Goal: Information Seeking & Learning: Learn about a topic

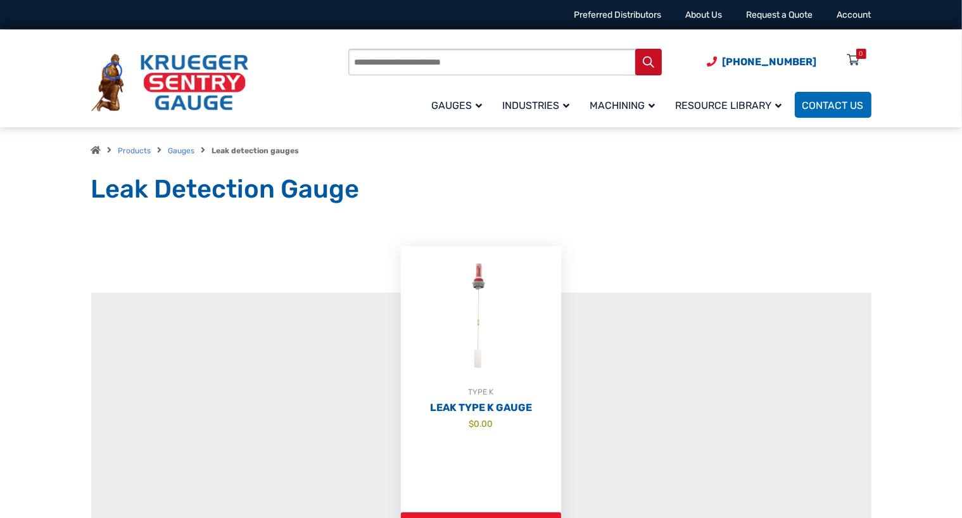
click at [113, 71] on img at bounding box center [169, 83] width 157 height 58
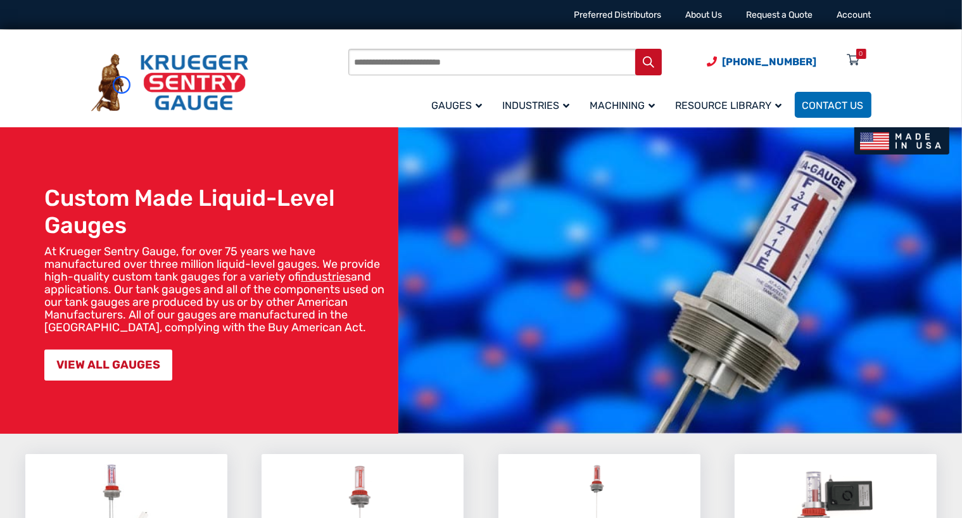
click at [122, 85] on img at bounding box center [169, 83] width 157 height 58
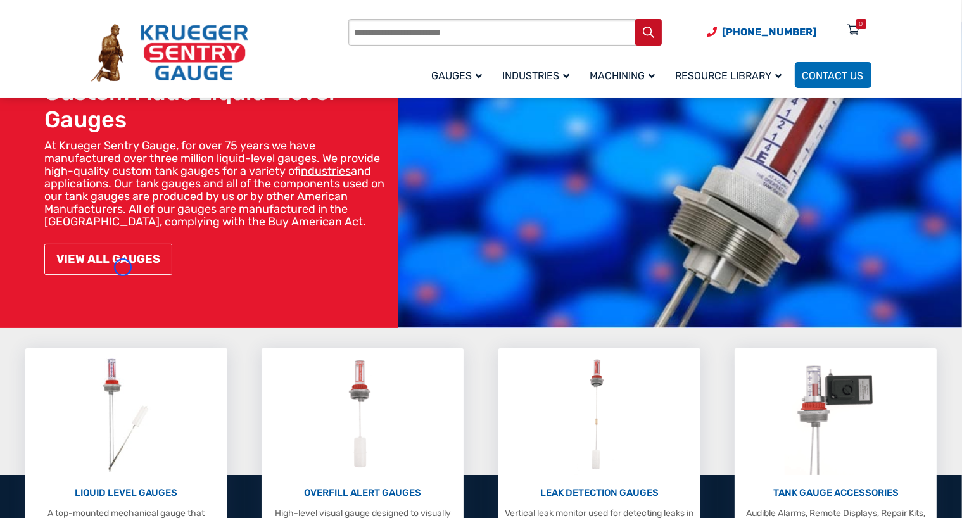
click at [123, 267] on link "VIEW ALL GAUGES" at bounding box center [108, 259] width 128 height 31
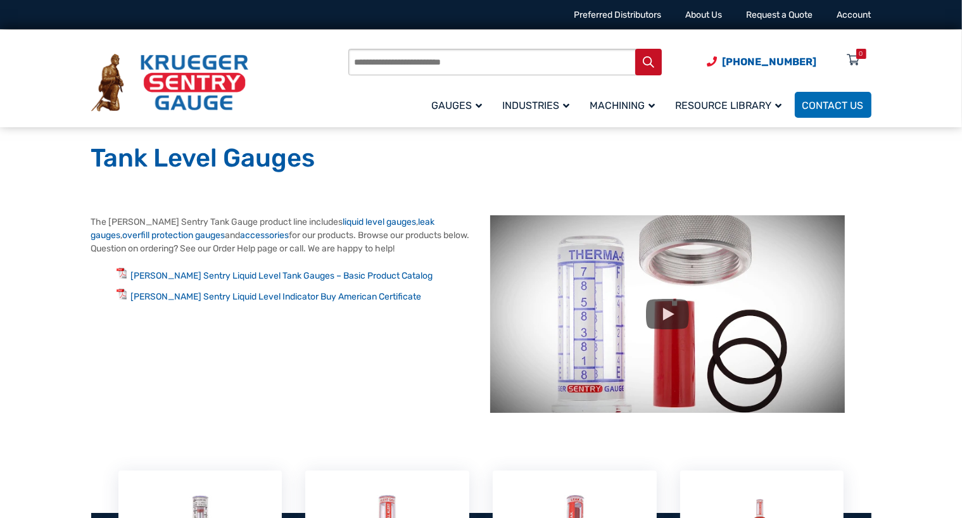
click at [123, 268] on li "Krueger Sentry Liquid Level Tank Gauges – Basic Product Catalog" at bounding box center [294, 275] width 355 height 15
click at [122, 106] on img at bounding box center [169, 83] width 157 height 58
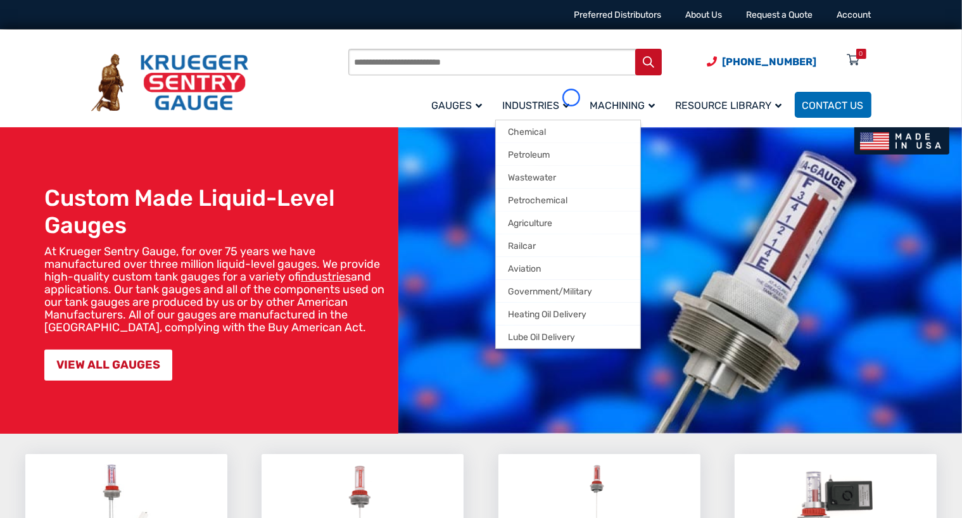
click at [572, 98] on link "Industries" at bounding box center [538, 105] width 87 height 30
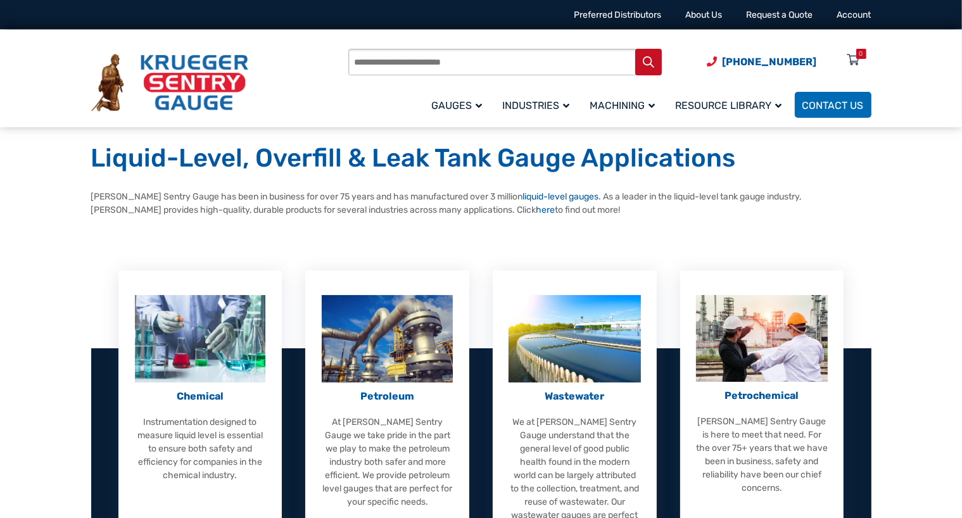
click at [110, 117] on div "Products search (920) 434-8860 Menu 0 Menu Account Gauges Liquid Level Gauge At…" at bounding box center [481, 83] width 781 height 74
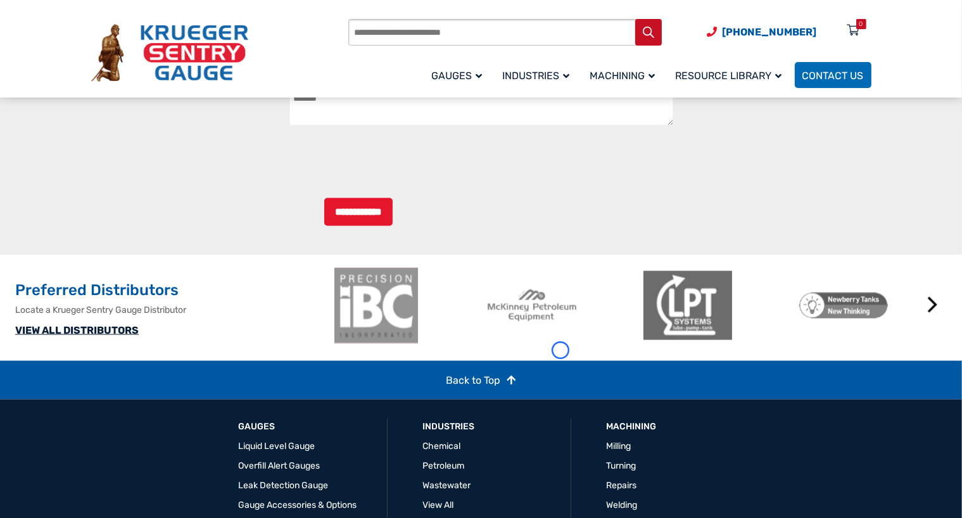
scroll to position [1908, 0]
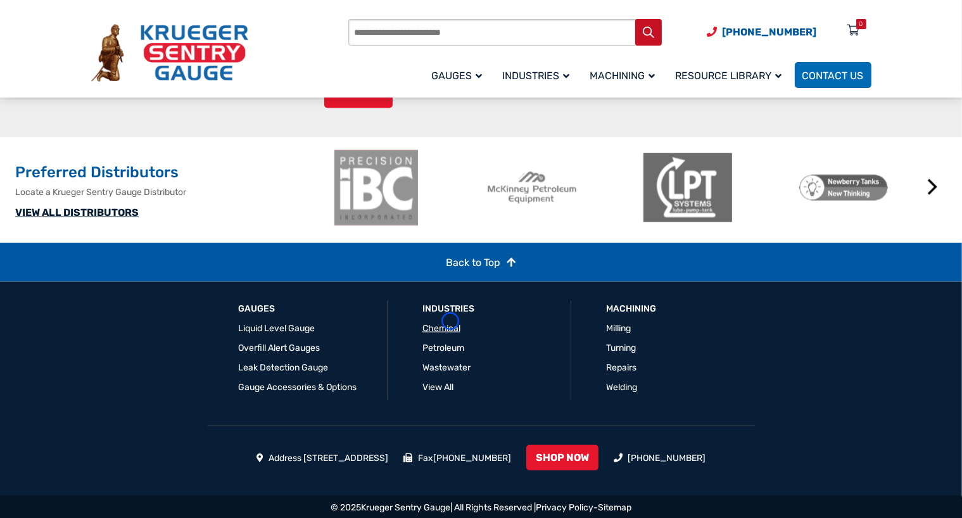
click at [451, 323] on link "Chemical" at bounding box center [442, 328] width 38 height 11
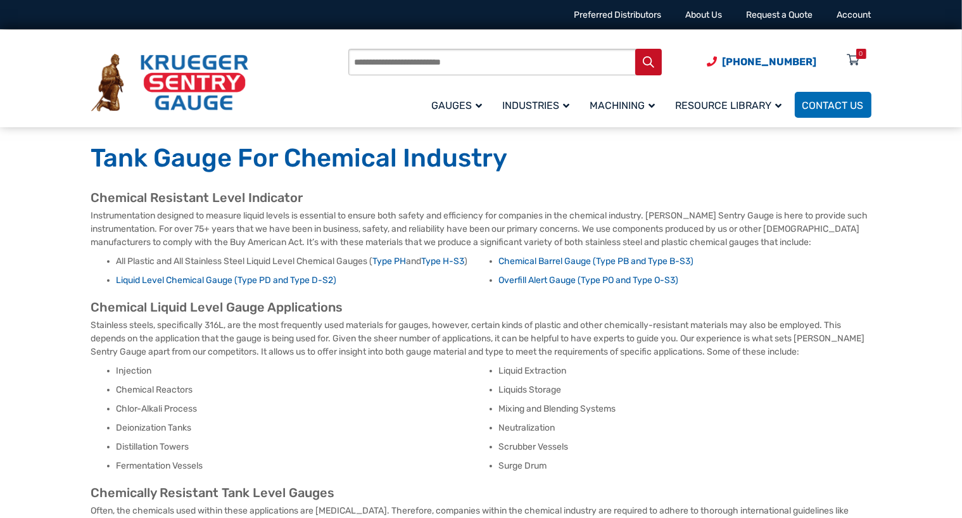
click at [64, 72] on div "Products search (920) 434-8860 Menu 0 Menu Account Gauges Liquid Level Gauge At…" at bounding box center [481, 79] width 962 height 98
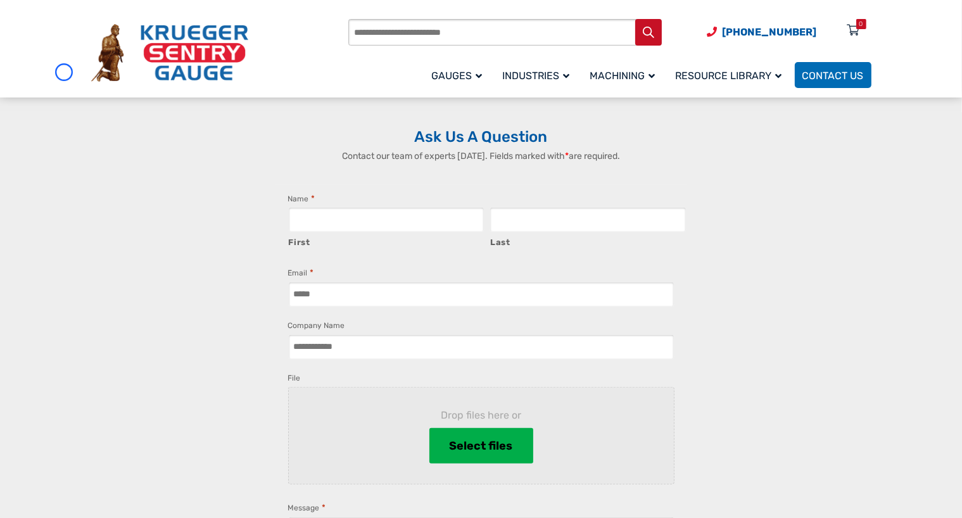
scroll to position [1103, 0]
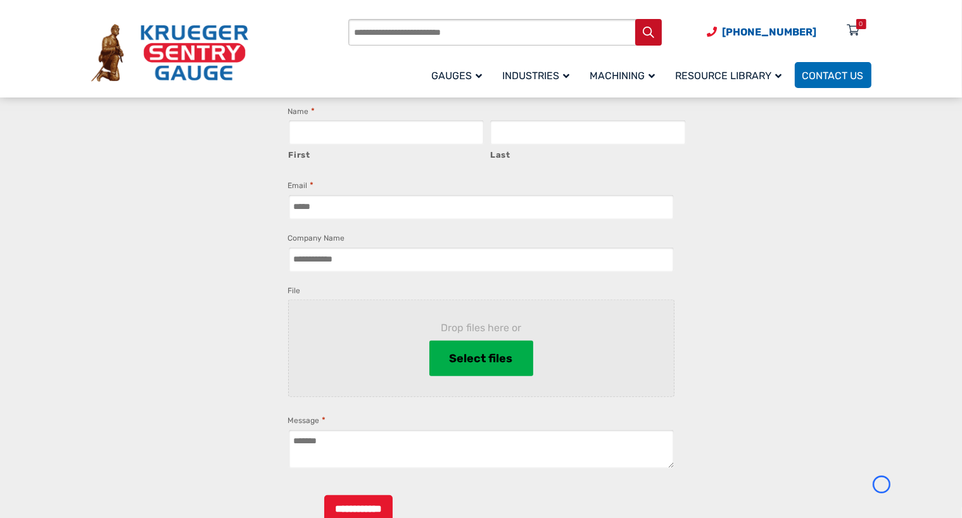
click at [64, 72] on div "Products search (920) 434-8860 Menu 0 Menu Account Gauges Liquid Level Gauge At…" at bounding box center [481, 49] width 962 height 98
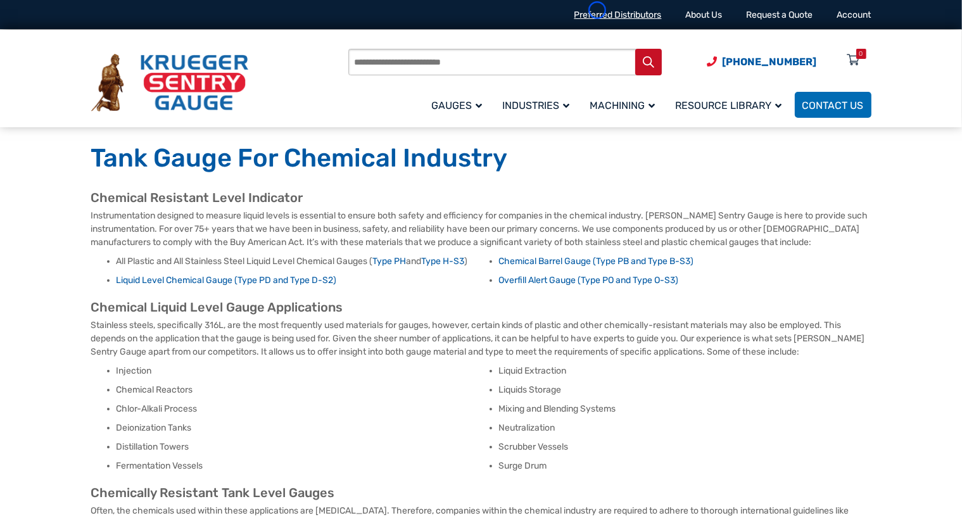
click at [598, 10] on link "Preferred Distributors" at bounding box center [618, 15] width 87 height 11
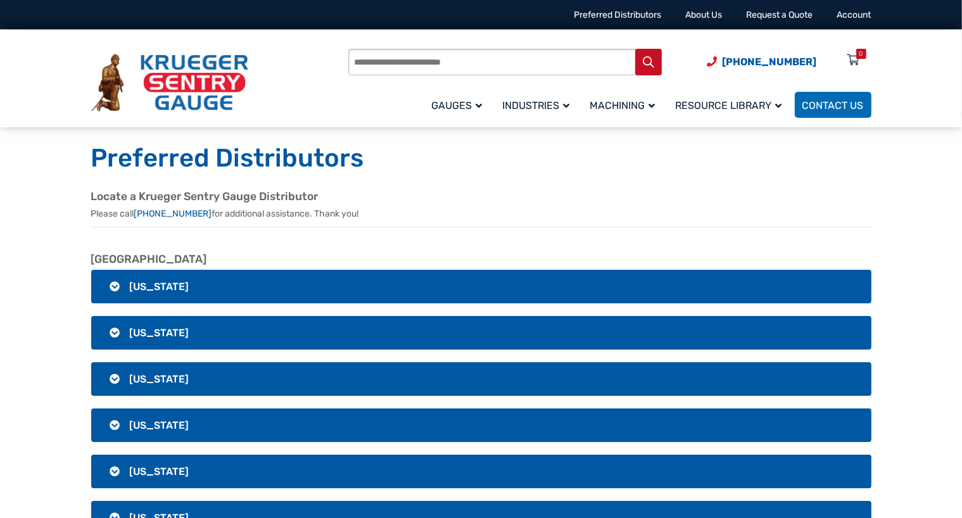
click at [69, 75] on div "Products search (920) 434-8860 Menu 0 Menu Account Gauges Liquid Level Gauge At…" at bounding box center [481, 79] width 962 height 98
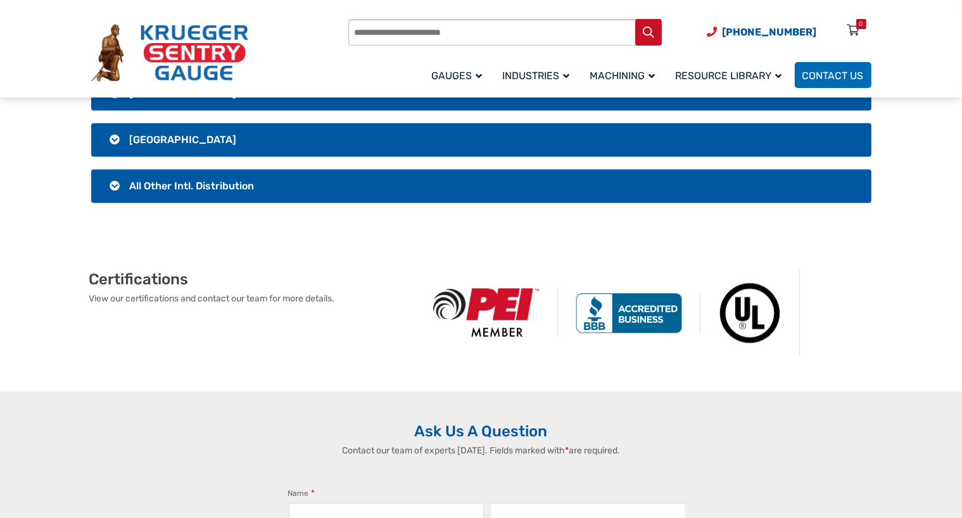
scroll to position [2746, 0]
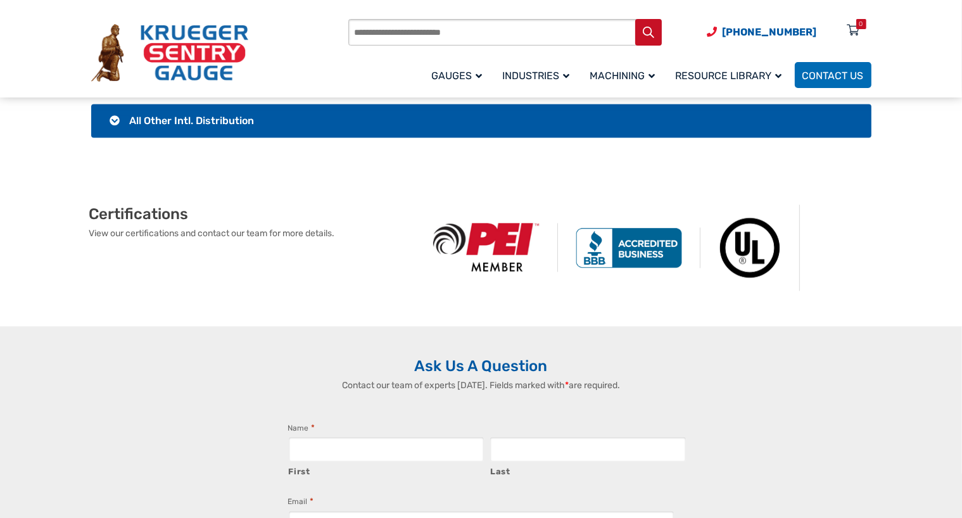
click at [69, 75] on div "Products search (920) 434-8860 Menu 0 Menu Account Gauges Liquid Level Gauge At…" at bounding box center [481, 49] width 962 height 98
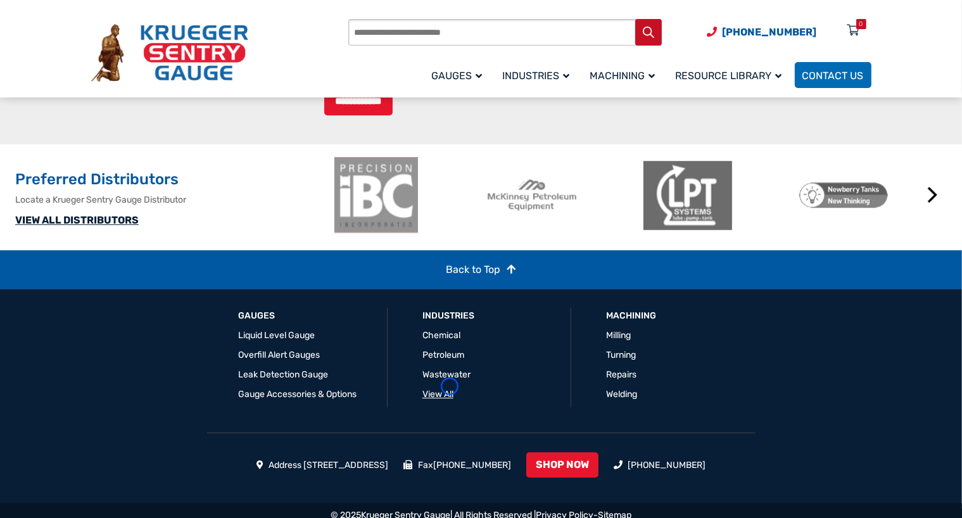
click at [450, 389] on link "View All" at bounding box center [438, 394] width 31 height 11
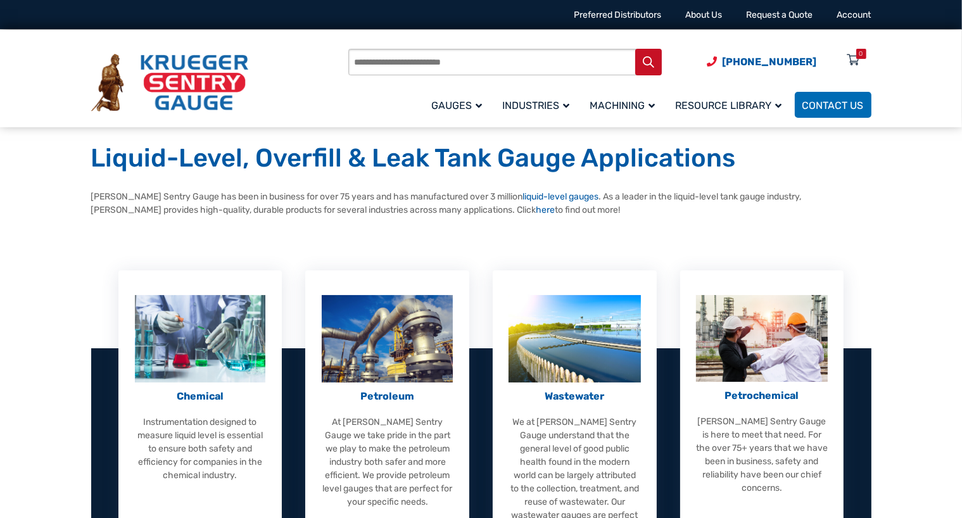
click at [450, 387] on div "Petroleum At [PERSON_NAME] Sentry Gauge we take pride in the part we play to ma…" at bounding box center [387, 402] width 132 height 214
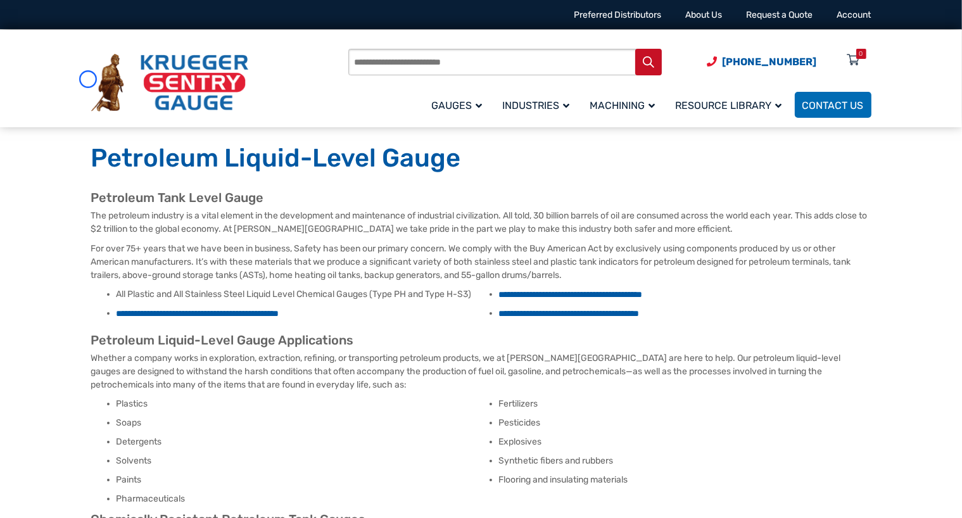
click at [88, 79] on div "Products search [PHONE_NUMBER] Menu 0 Menu Account [GEOGRAPHIC_DATA] Liquid Lev…" at bounding box center [481, 79] width 811 height 99
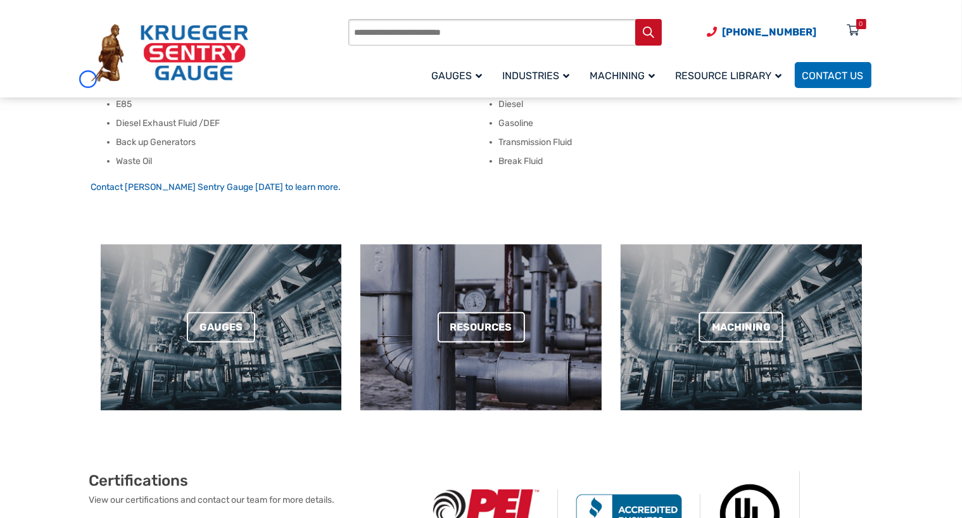
scroll to position [565, 0]
